Goal: Information Seeking & Learning: Learn about a topic

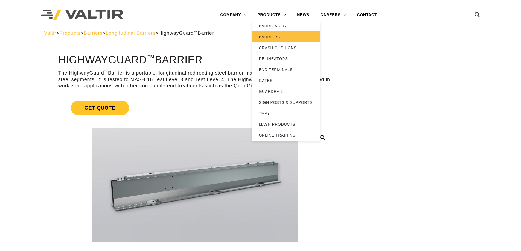
click at [282, 37] on link "BARRIERS" at bounding box center [286, 36] width 68 height 11
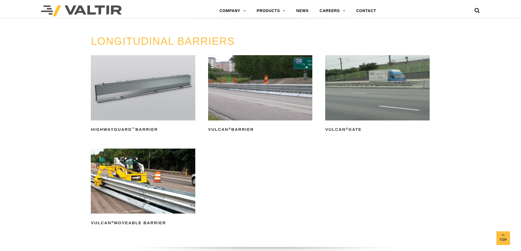
scroll to position [602, 0]
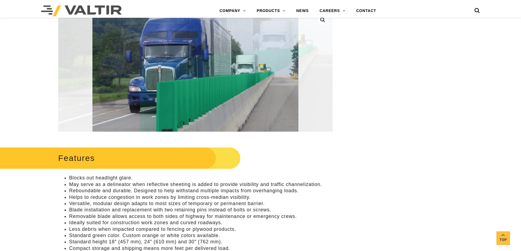
scroll to position [192, 0]
